Goal: Browse casually: Explore the website without a specific task or goal

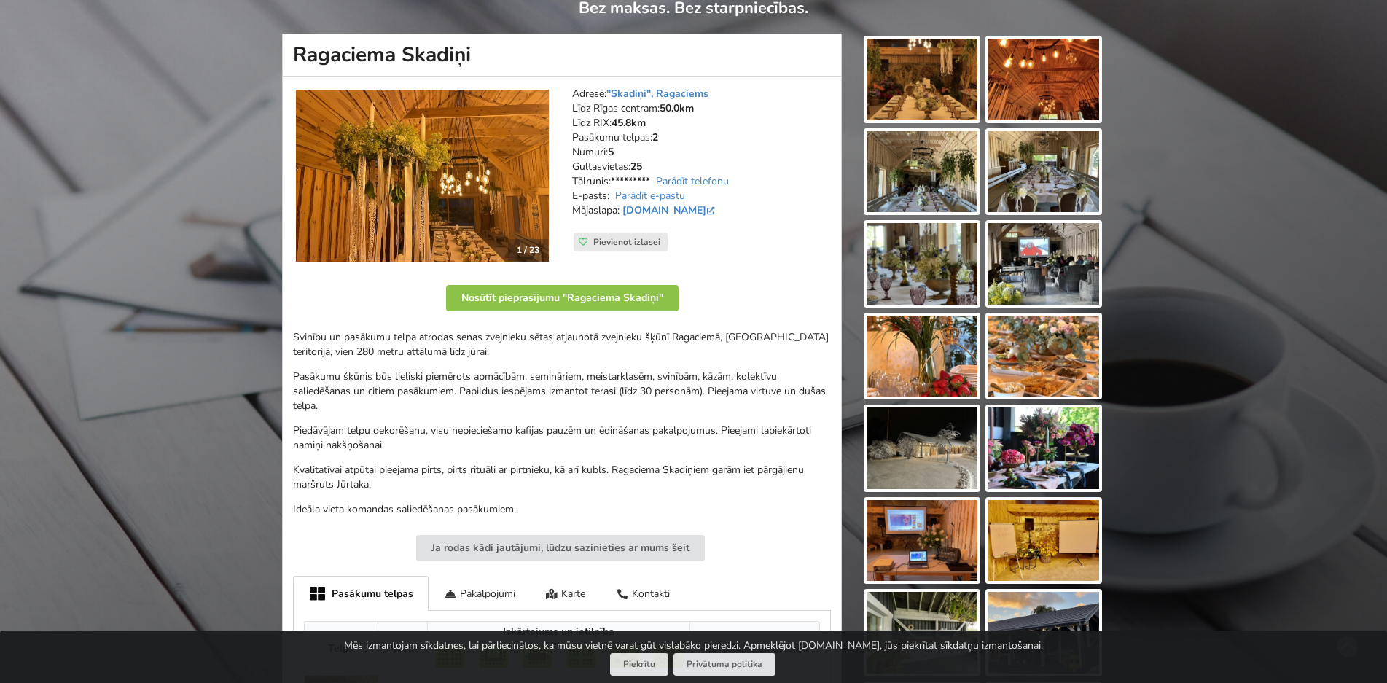
scroll to position [292, 0]
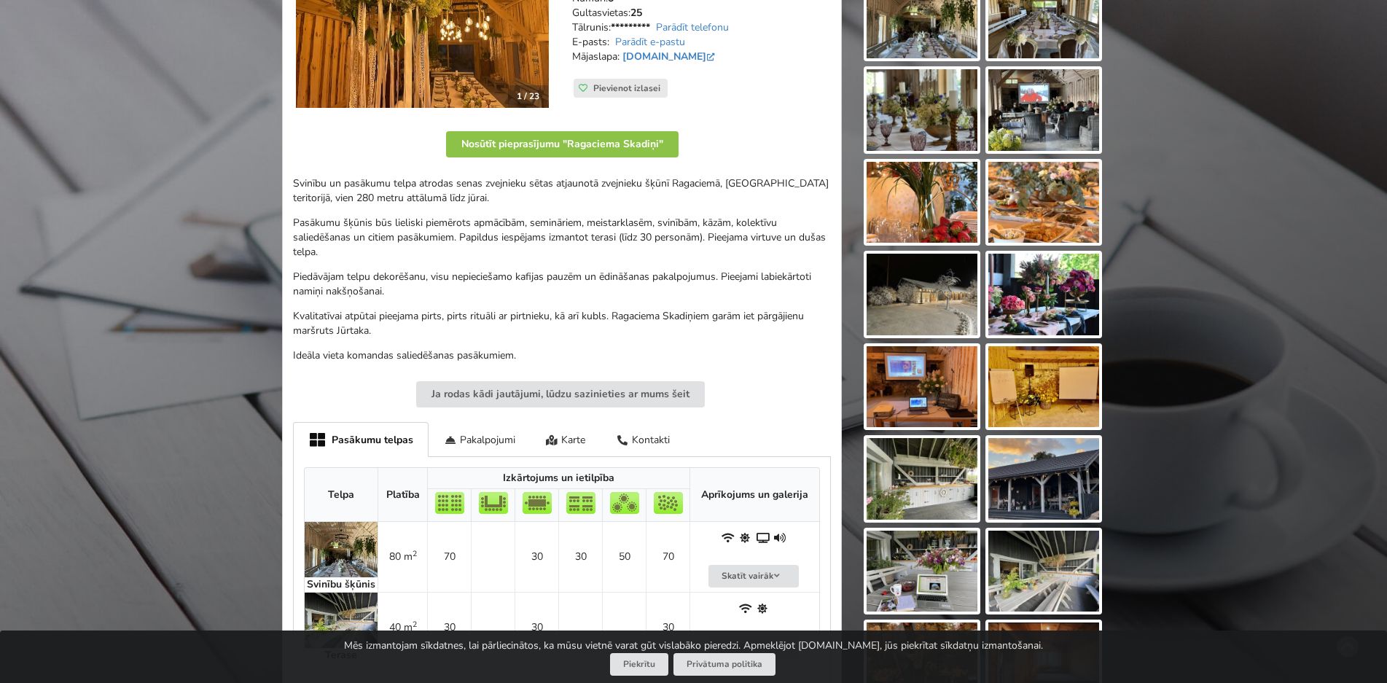
click at [935, 208] on img at bounding box center [922, 203] width 111 height 82
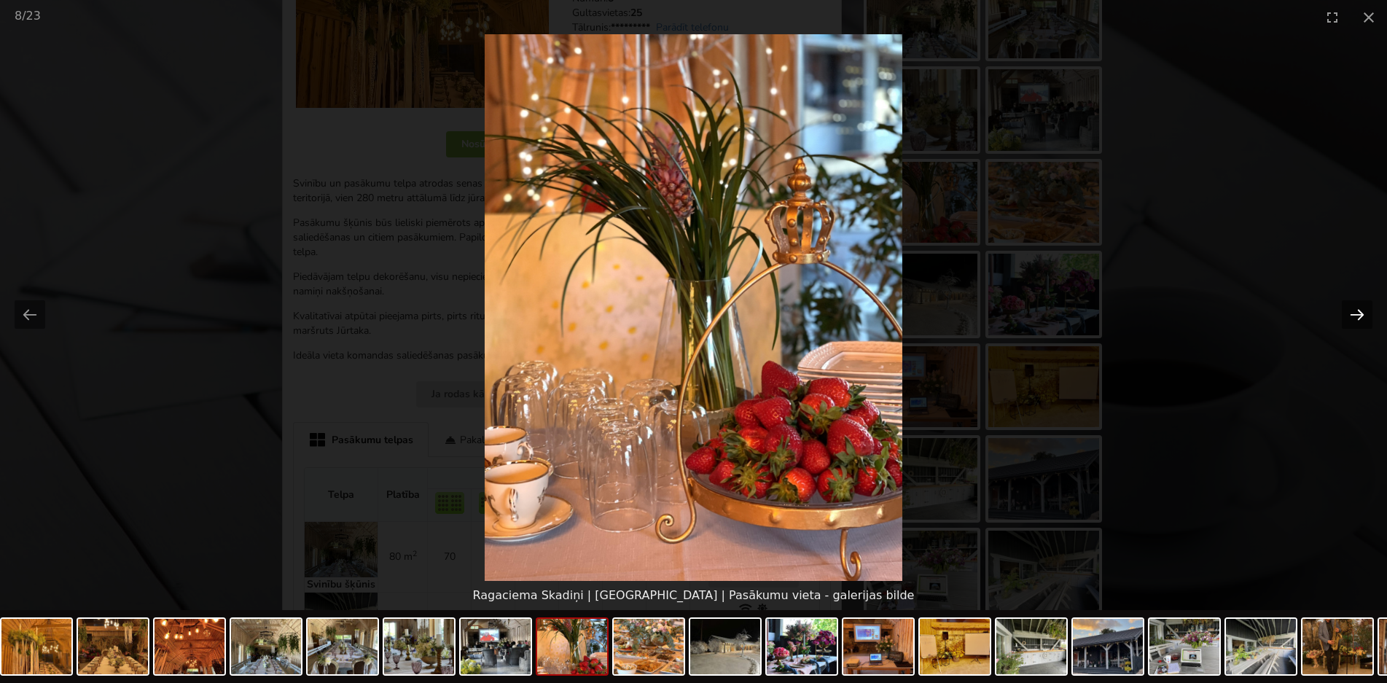
click at [1353, 316] on button "Next slide" at bounding box center [1357, 314] width 31 height 28
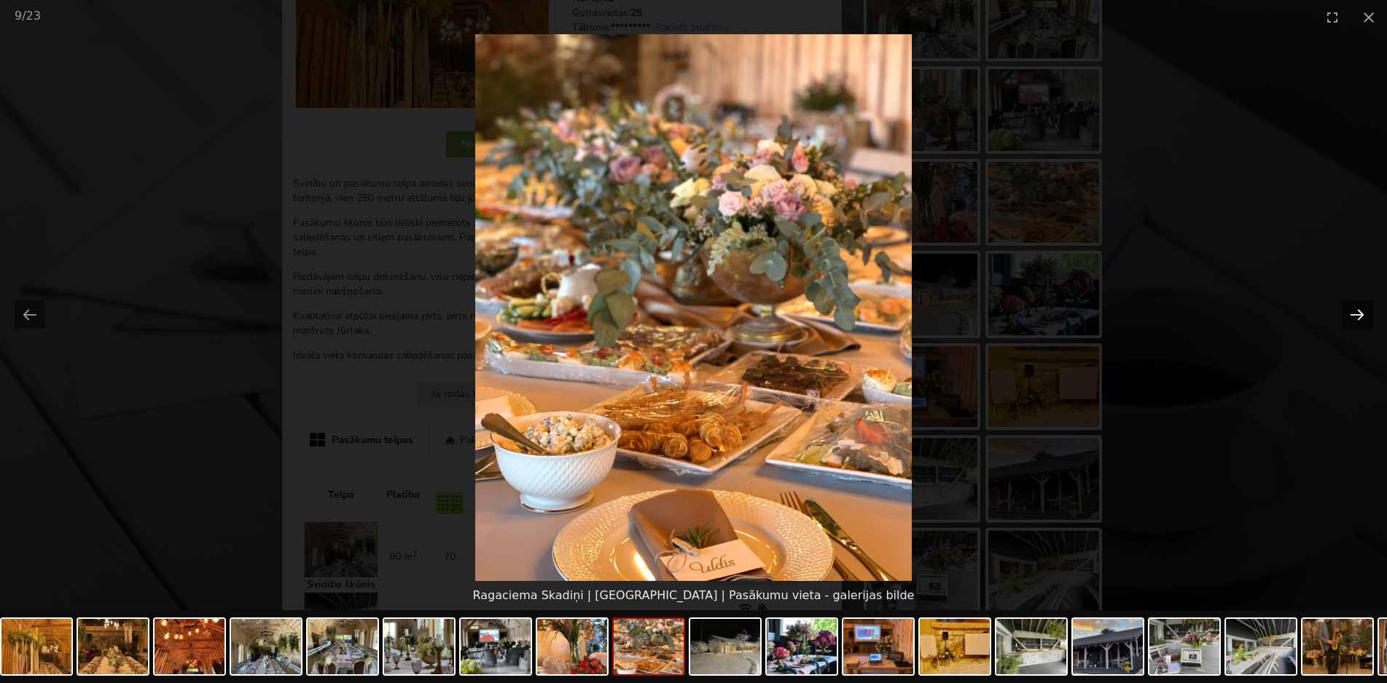
click at [1355, 313] on button "Next slide" at bounding box center [1357, 314] width 31 height 28
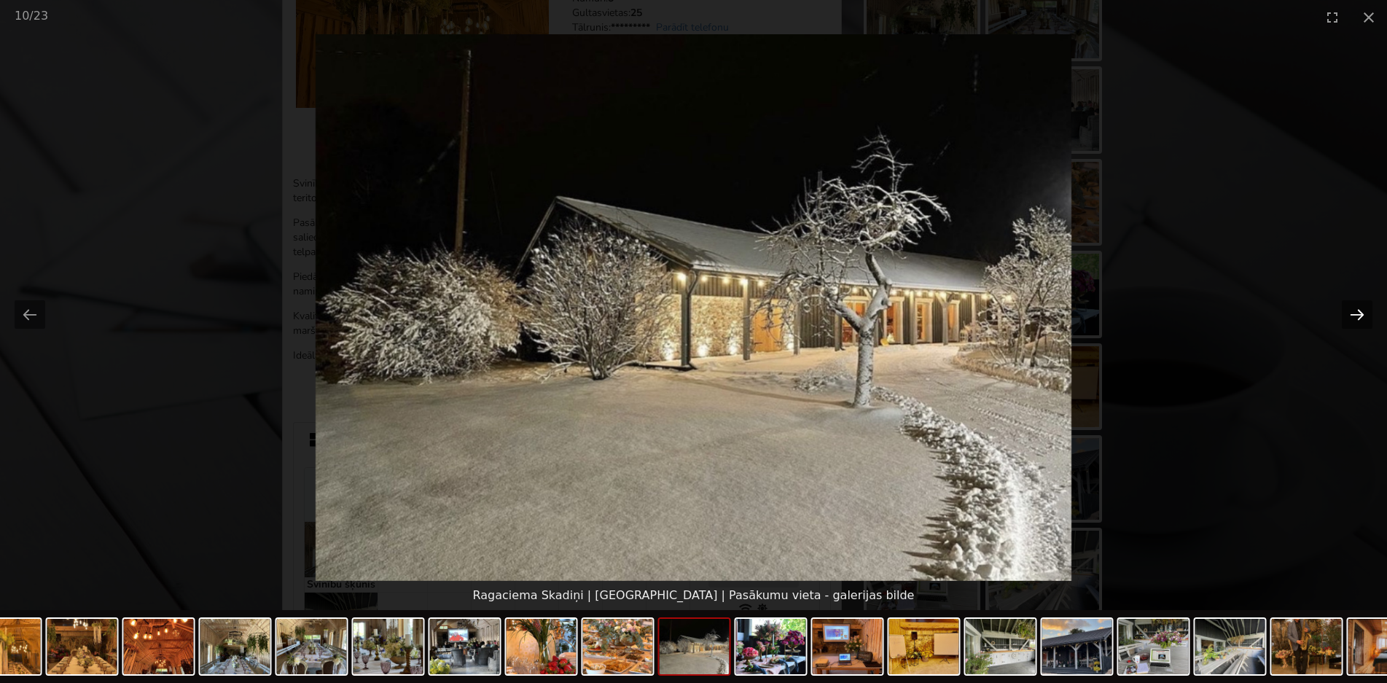
click at [1355, 313] on button "Next slide" at bounding box center [1357, 314] width 31 height 28
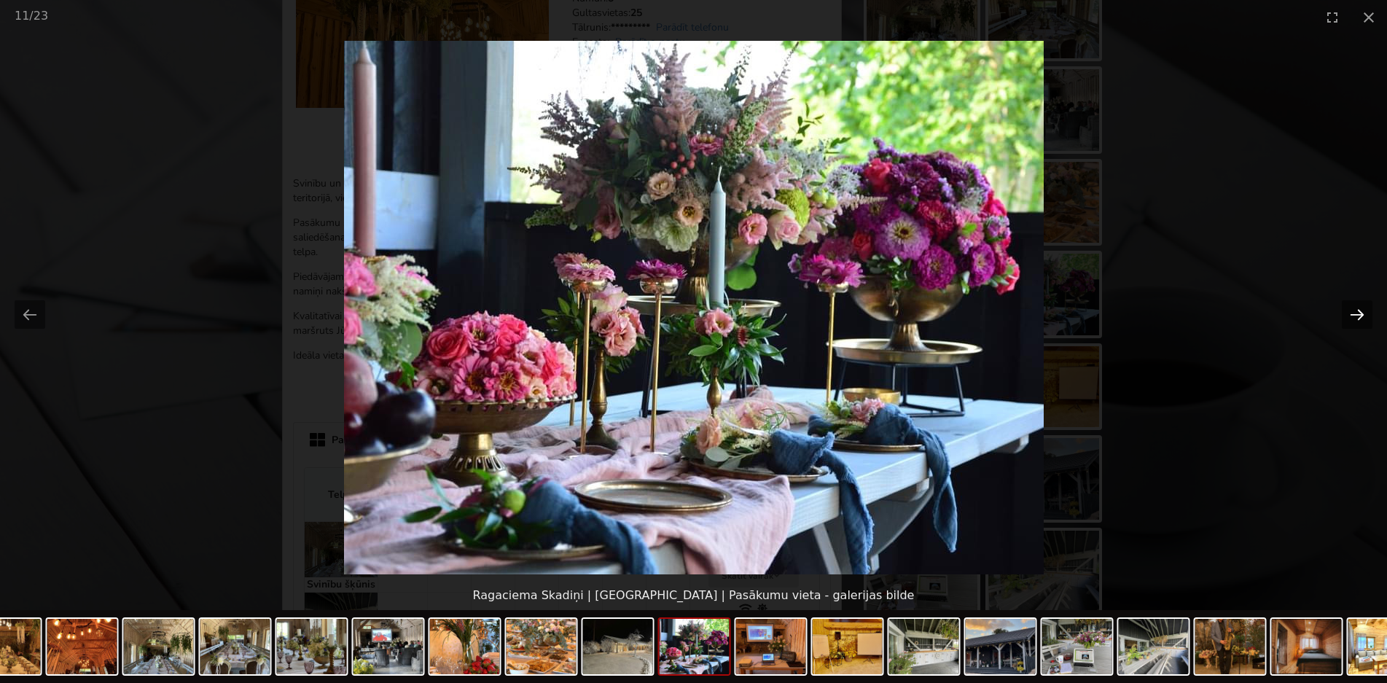
click at [1356, 310] on button "Next slide" at bounding box center [1357, 314] width 31 height 28
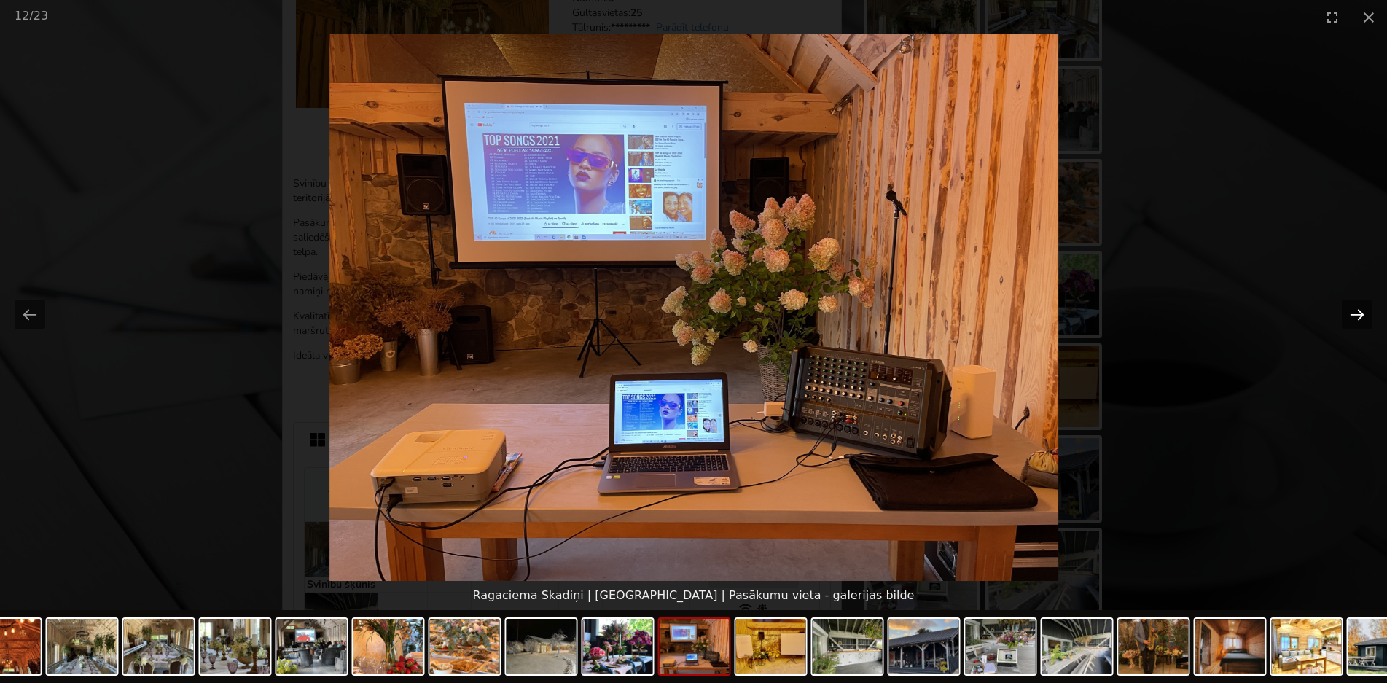
click at [1352, 309] on button "Next slide" at bounding box center [1357, 314] width 31 height 28
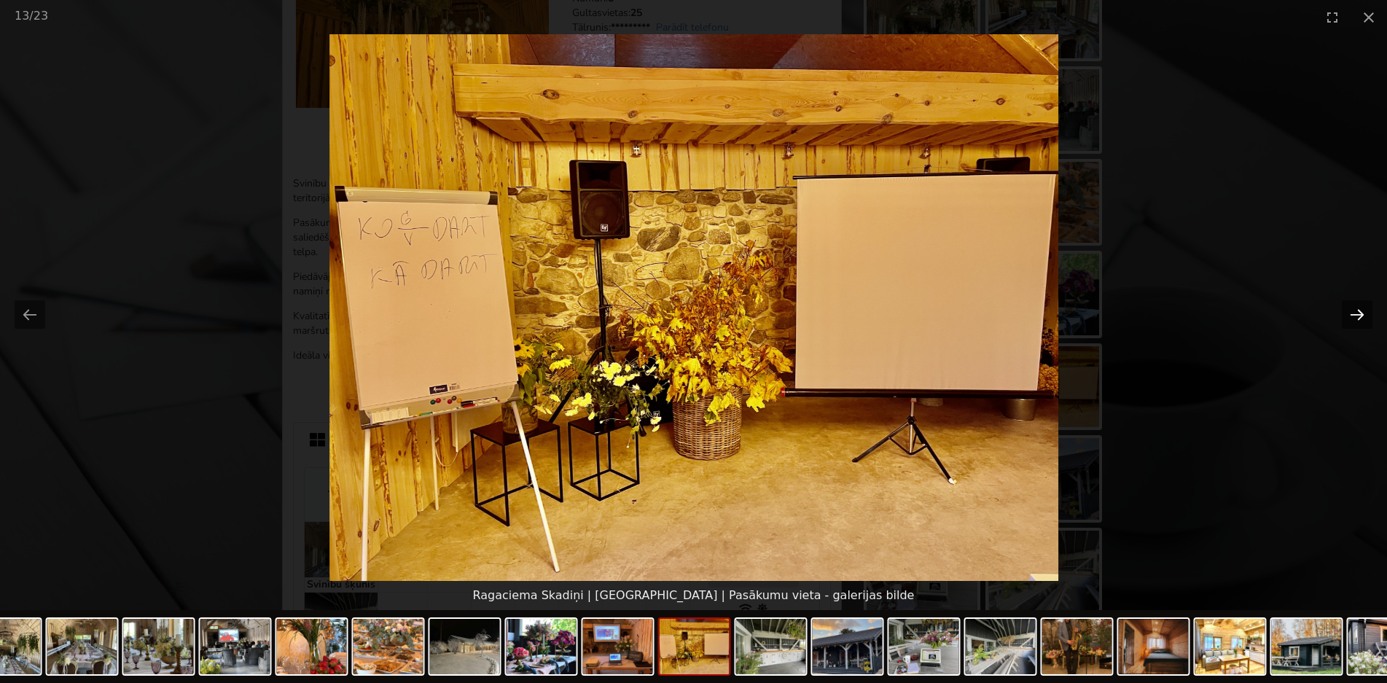
click at [1361, 322] on button "Next slide" at bounding box center [1357, 314] width 31 height 28
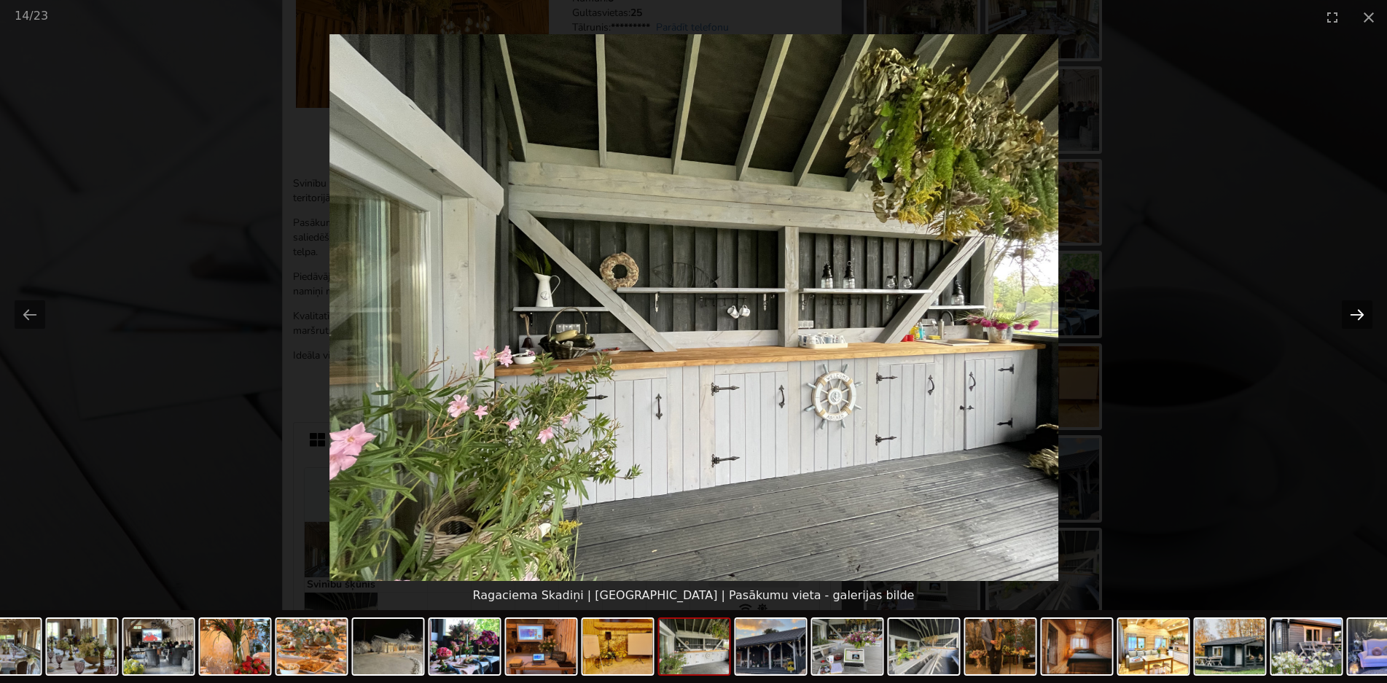
click at [1362, 322] on button "Next slide" at bounding box center [1357, 314] width 31 height 28
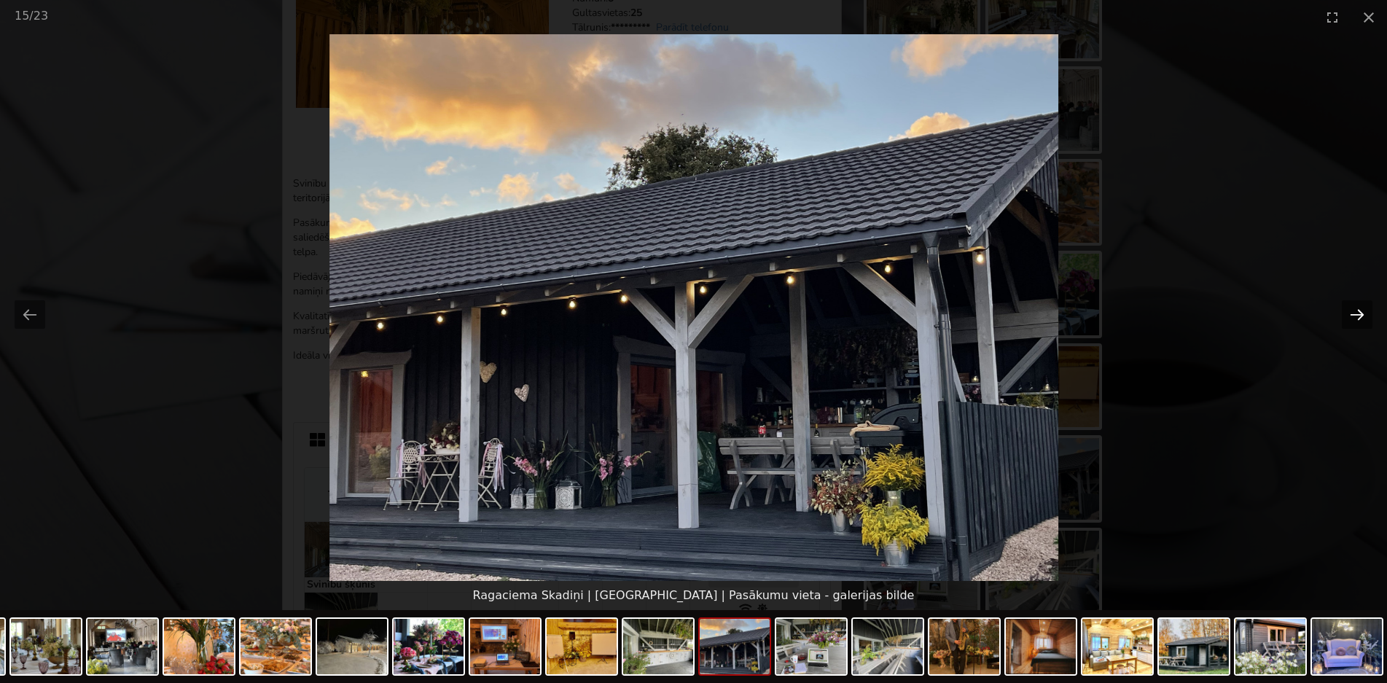
click at [1363, 322] on button "Next slide" at bounding box center [1357, 314] width 31 height 28
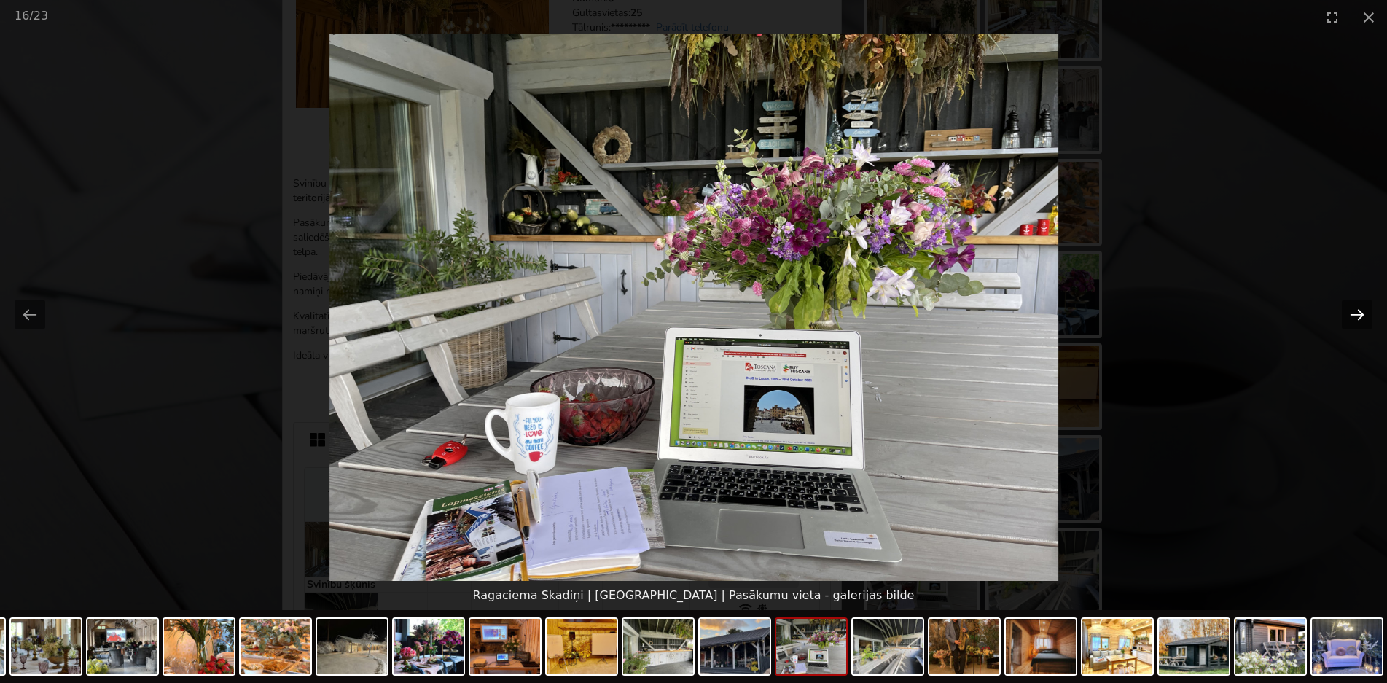
click at [1363, 320] on button "Next slide" at bounding box center [1357, 314] width 31 height 28
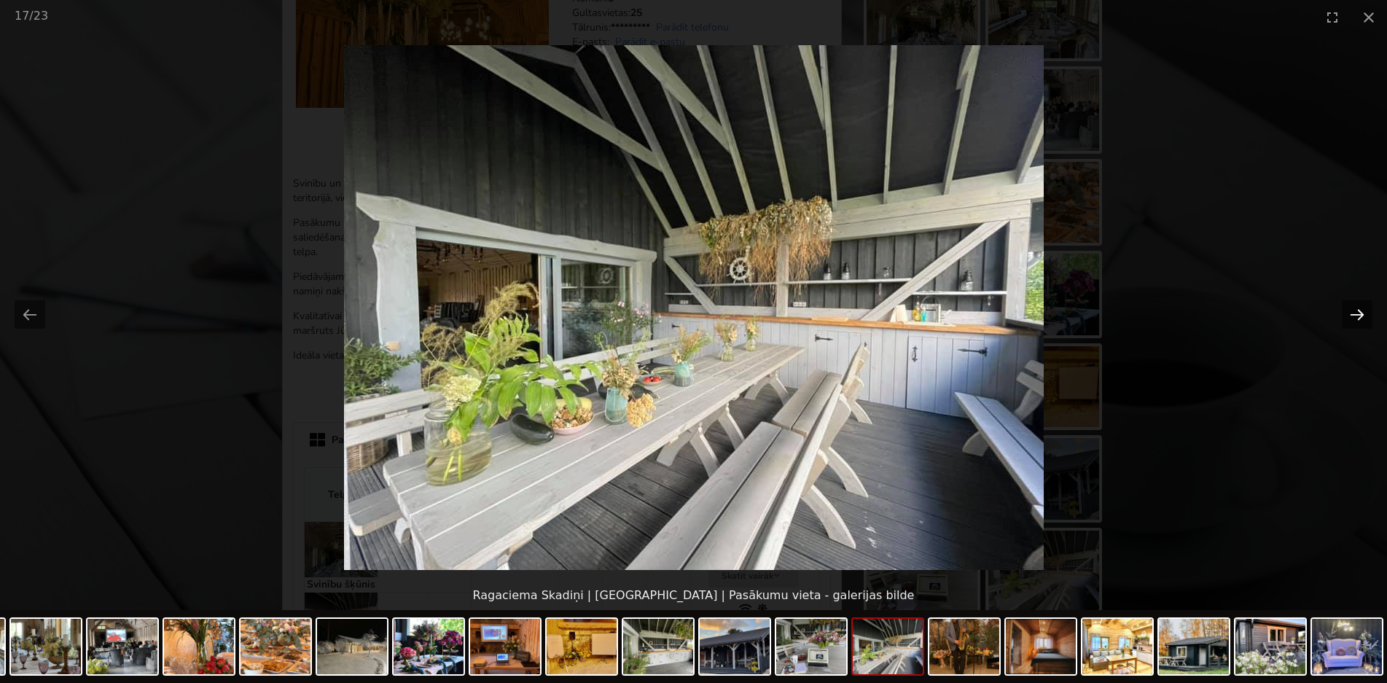
click at [1363, 320] on button "Next slide" at bounding box center [1357, 314] width 31 height 28
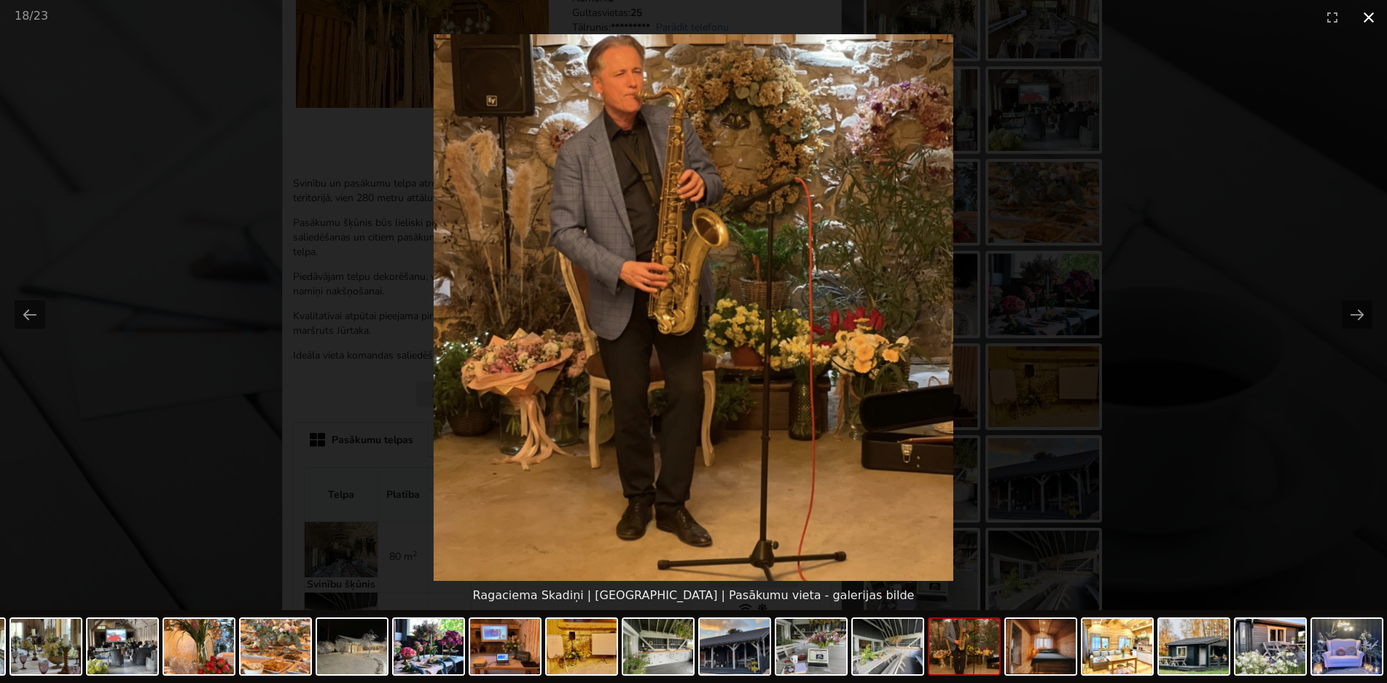
click at [1377, 15] on button "Close gallery" at bounding box center [1369, 17] width 36 height 34
